Goal: Task Accomplishment & Management: Manage account settings

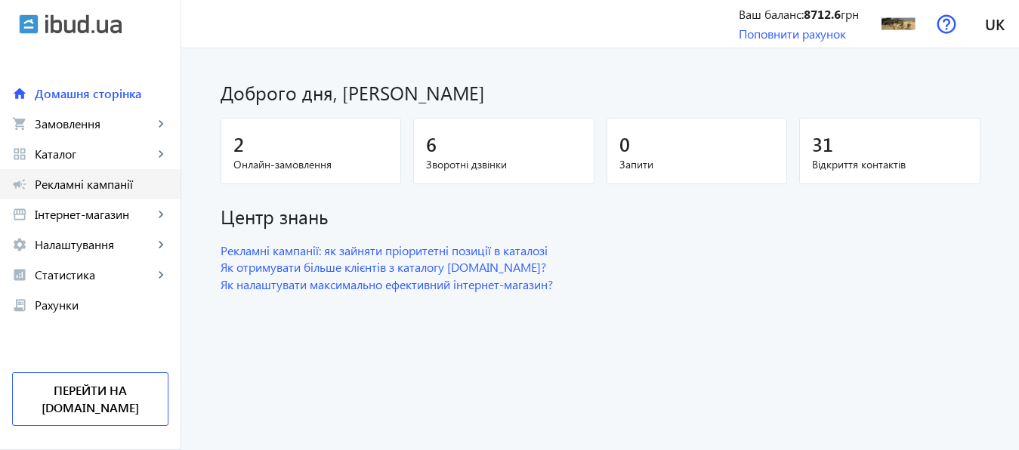
click at [85, 181] on span "Рекламні кампанії" at bounding box center [102, 184] width 134 height 15
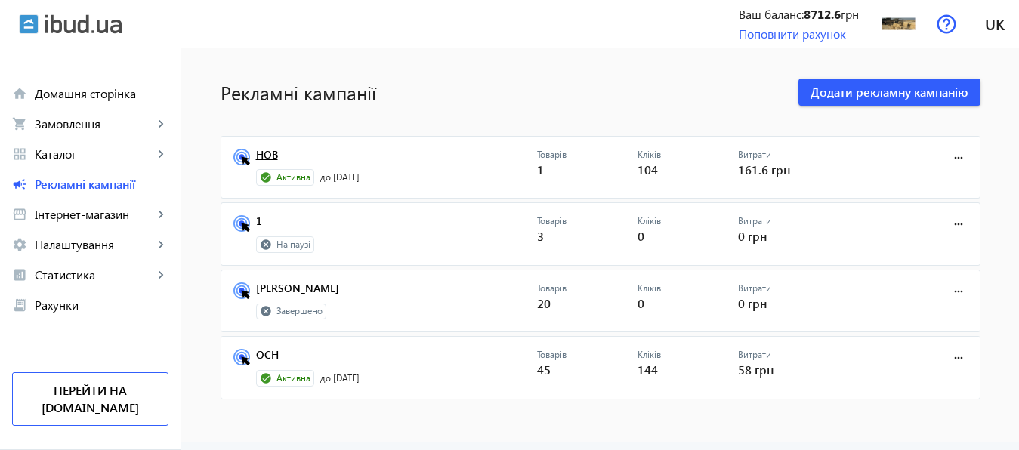
click at [259, 156] on link "НОВ" at bounding box center [396, 159] width 281 height 21
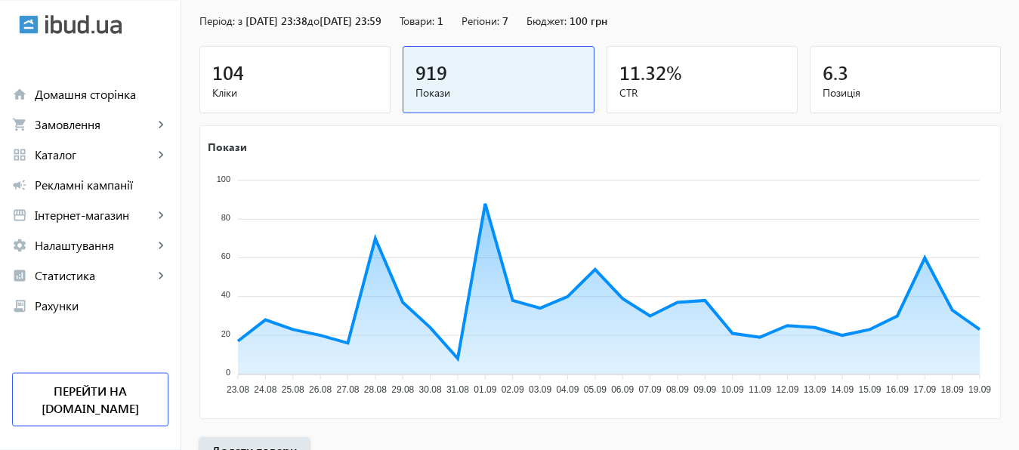
scroll to position [280, 0]
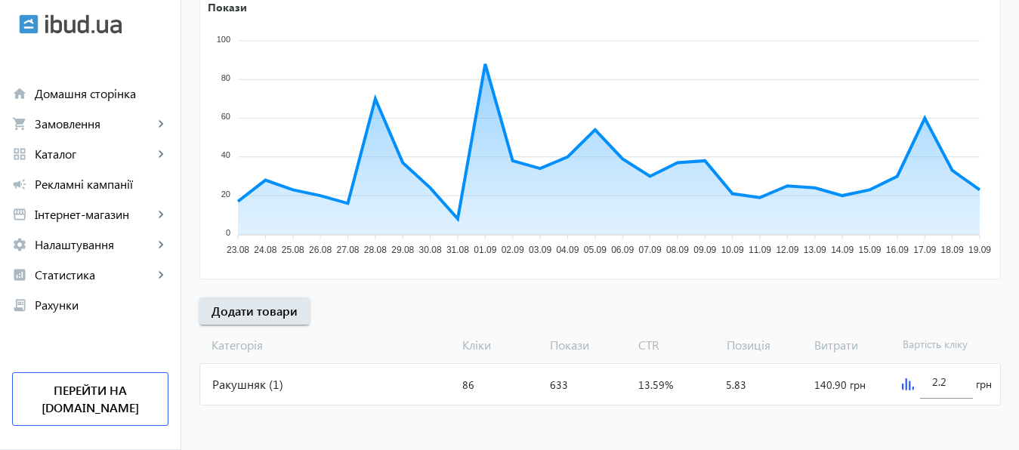
click at [907, 384] on img at bounding box center [908, 384] width 12 height 12
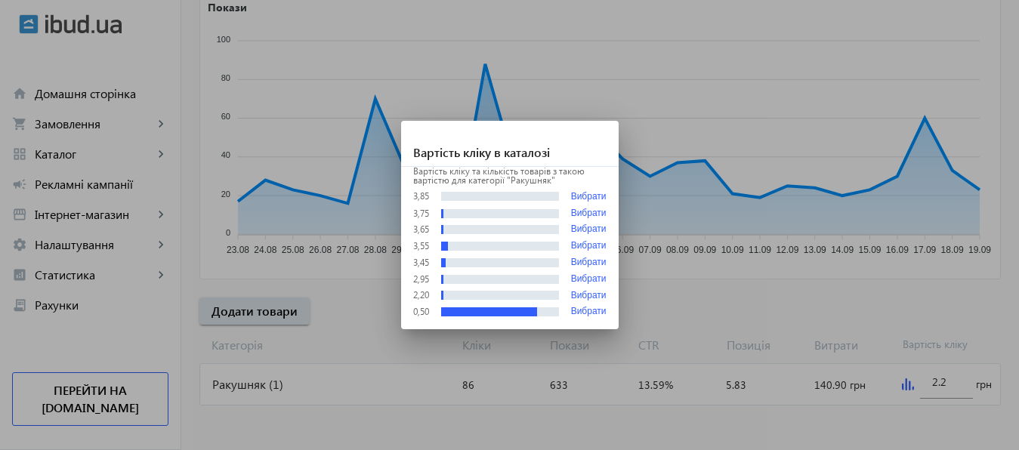
click at [957, 387] on div at bounding box center [509, 225] width 1019 height 450
click at [957, 387] on input "2.2" at bounding box center [946, 382] width 29 height 14
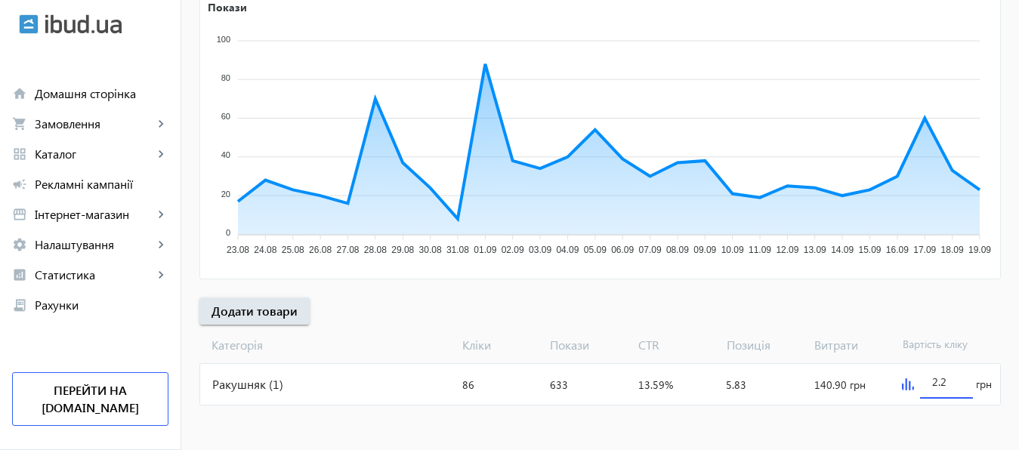
click at [957, 387] on input "2.2" at bounding box center [946, 382] width 29 height 14
click at [947, 431] on mat-sidenav-content "arrow_back Рекламні кампанії НОВ Зупинити Період: з 14.05.2025 23:38 до 31.01.2…" at bounding box center [599, 109] width 837 height 683
click at [948, 378] on input "3" at bounding box center [946, 382] width 29 height 14
click at [948, 427] on mat-sidenav-content "arrow_back Рекламні кампанії НОВ Зупинити Період: з 14.05.2025 23:38 до 31.01.2…" at bounding box center [599, 109] width 837 height 683
click at [948, 389] on div "3.3" at bounding box center [946, 377] width 29 height 42
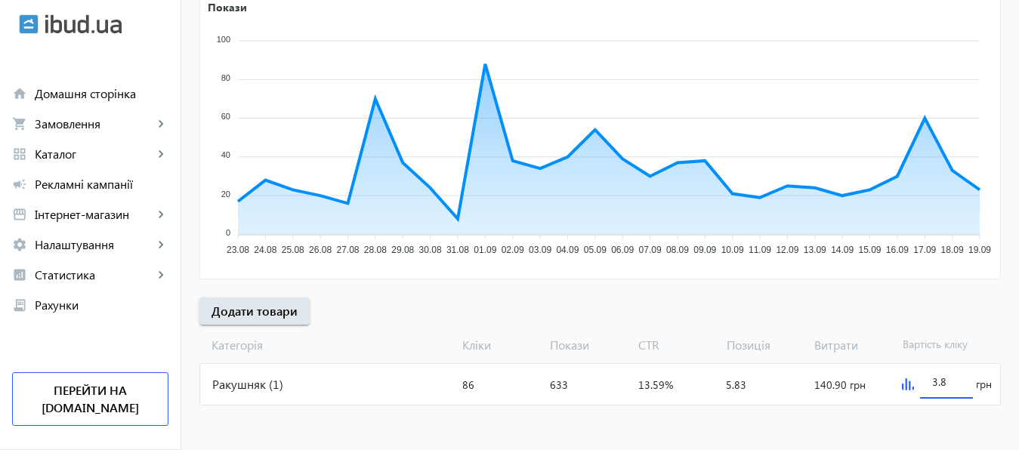
type input "3.8"
click at [943, 408] on div at bounding box center [946, 406] width 53 height 14
click at [946, 384] on input "3.8" at bounding box center [946, 382] width 29 height 14
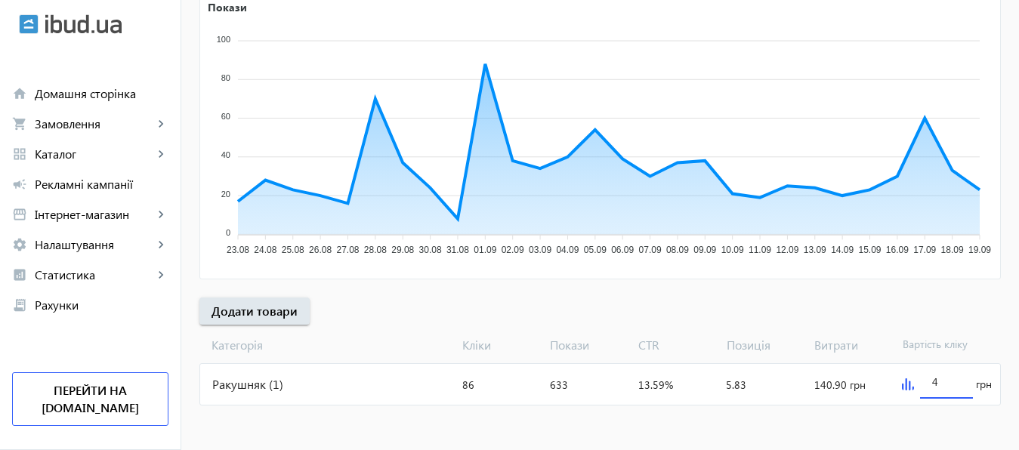
type input "4"
click at [939, 415] on mat-sidenav-content "arrow_back Рекламні кампанії НОВ Зупинити Період: з 14.05.2025 23:38 до 31.01.2…" at bounding box center [599, 109] width 837 height 683
click at [904, 387] on img at bounding box center [908, 384] width 12 height 12
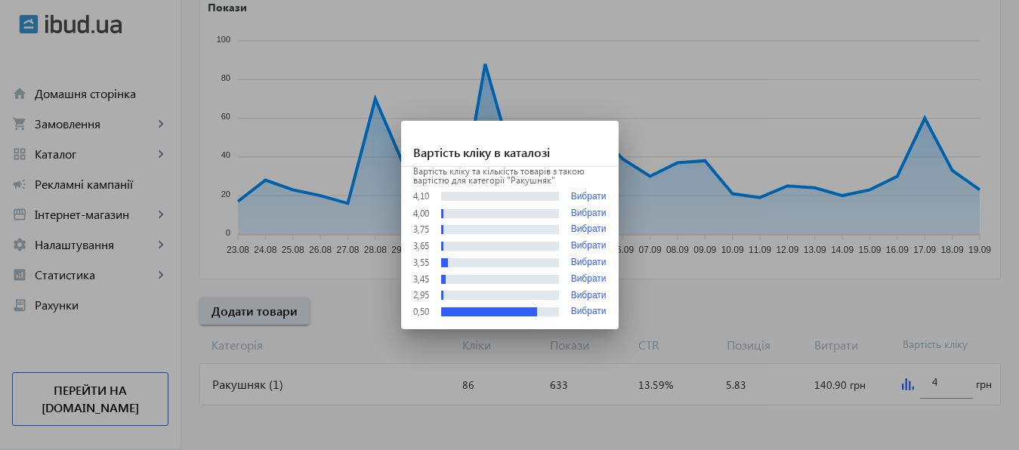
scroll to position [0, 0]
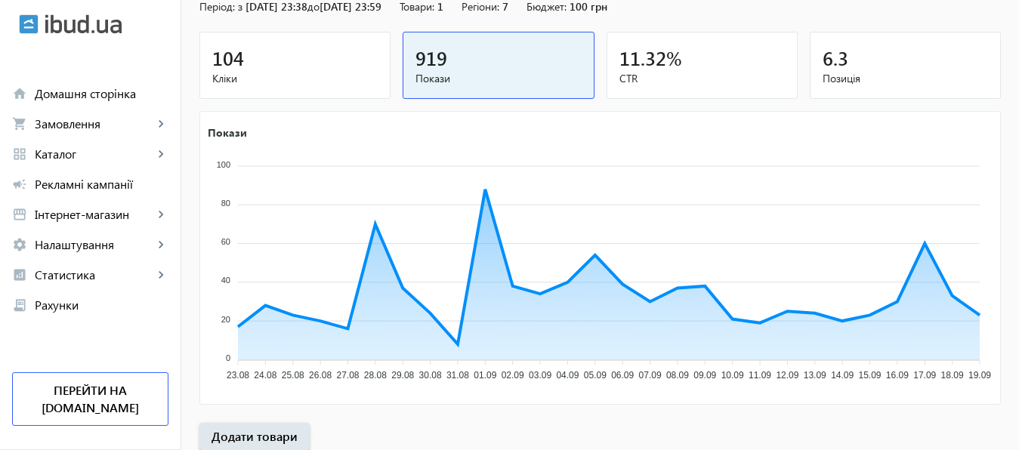
scroll to position [280, 0]
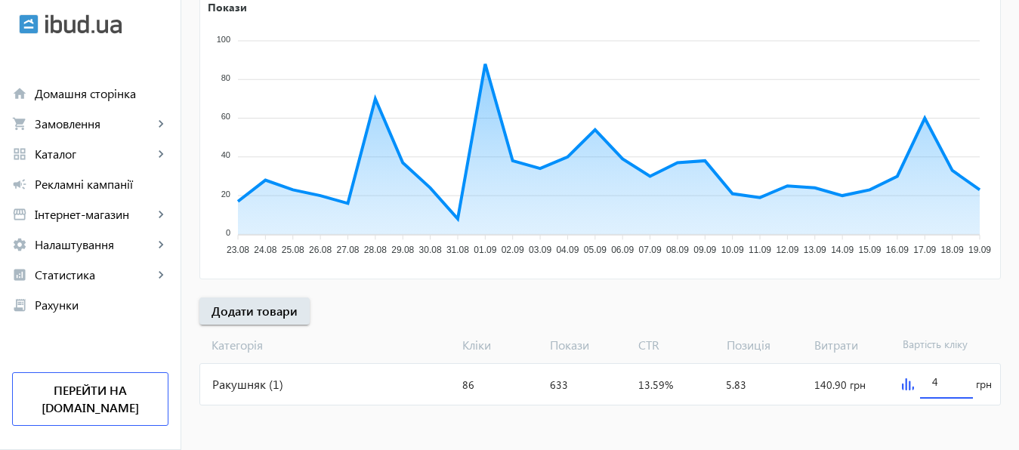
click at [951, 381] on input "4" at bounding box center [946, 382] width 29 height 14
type input "4.5"
click at [942, 418] on mat-sidenav-content "arrow_back Рекламні кампанії НОВ Зупинити Період: з 14.05.2025 23:38 до 31.01.2…" at bounding box center [599, 109] width 837 height 683
click at [948, 384] on input "4.5" at bounding box center [946, 382] width 29 height 14
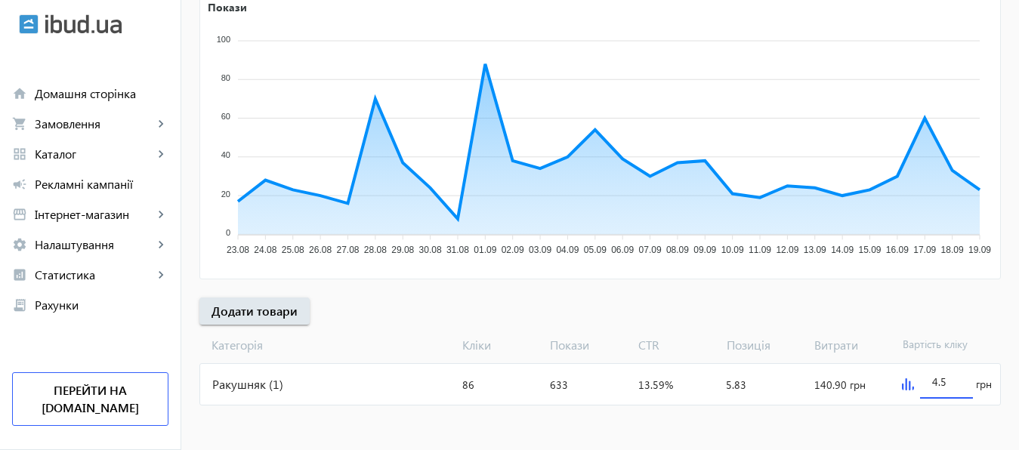
click at [948, 384] on input "4.5" at bounding box center [946, 382] width 29 height 14
type input "5"
click at [938, 415] on mat-sidenav-content "arrow_back Рекламні кампанії НОВ Зупинити Період: з 14.05.2025 23:38 до 31.01.2…" at bounding box center [599, 109] width 837 height 683
click at [945, 381] on input "5" at bounding box center [946, 382] width 29 height 14
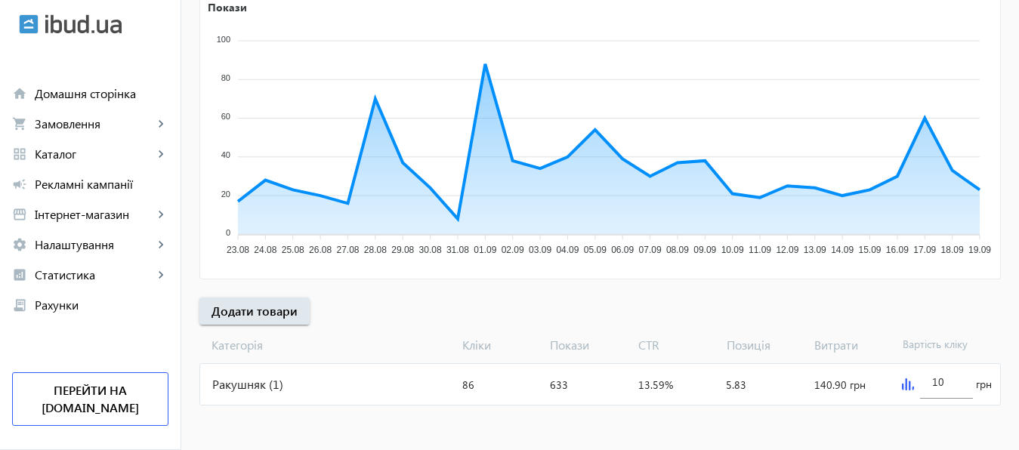
click at [952, 430] on mat-sidenav-content "arrow_back Рекламні кампанії НОВ Зупинити Період: з 14.05.2025 23:38 до 31.01.2…" at bounding box center [599, 109] width 837 height 683
click at [903, 386] on img at bounding box center [908, 384] width 12 height 12
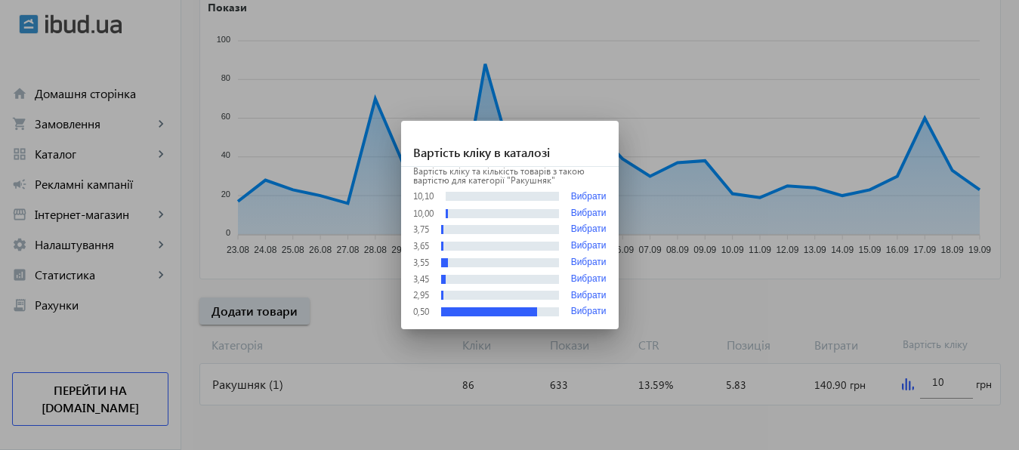
scroll to position [0, 0]
click at [590, 309] on button "Вибрати" at bounding box center [588, 312] width 35 height 11
type input "0.5"
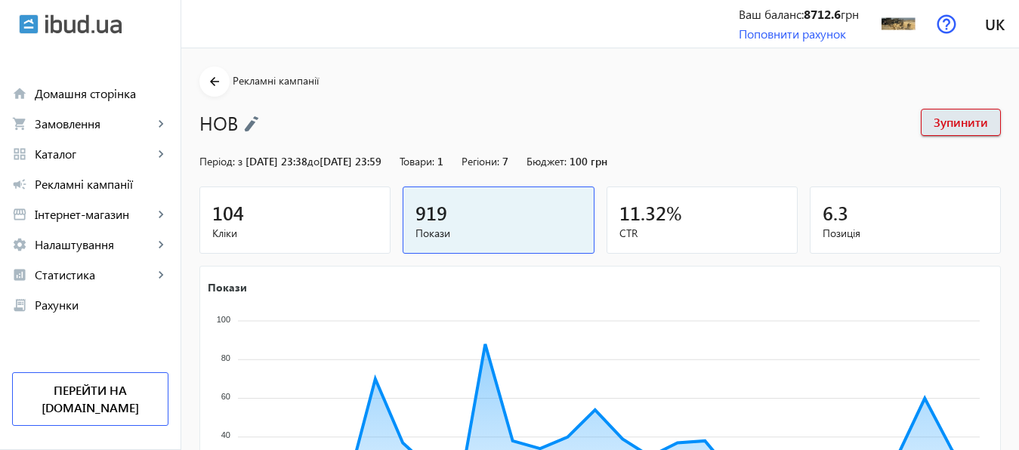
scroll to position [280, 0]
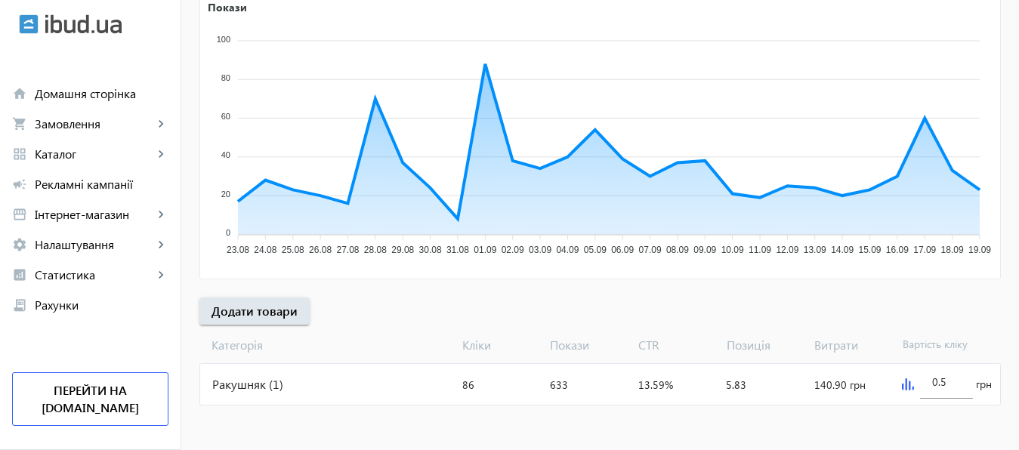
click at [905, 383] on img at bounding box center [908, 384] width 12 height 12
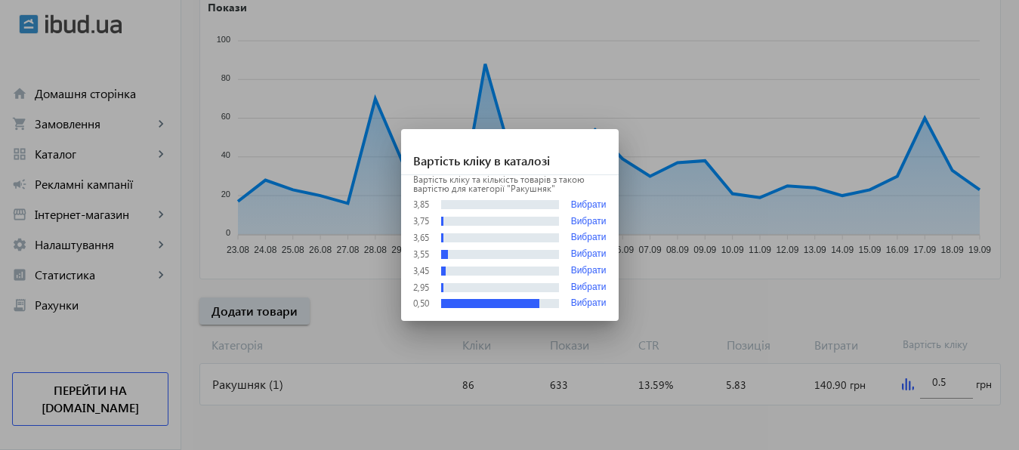
scroll to position [0, 0]
